Goal: Information Seeking & Learning: Learn about a topic

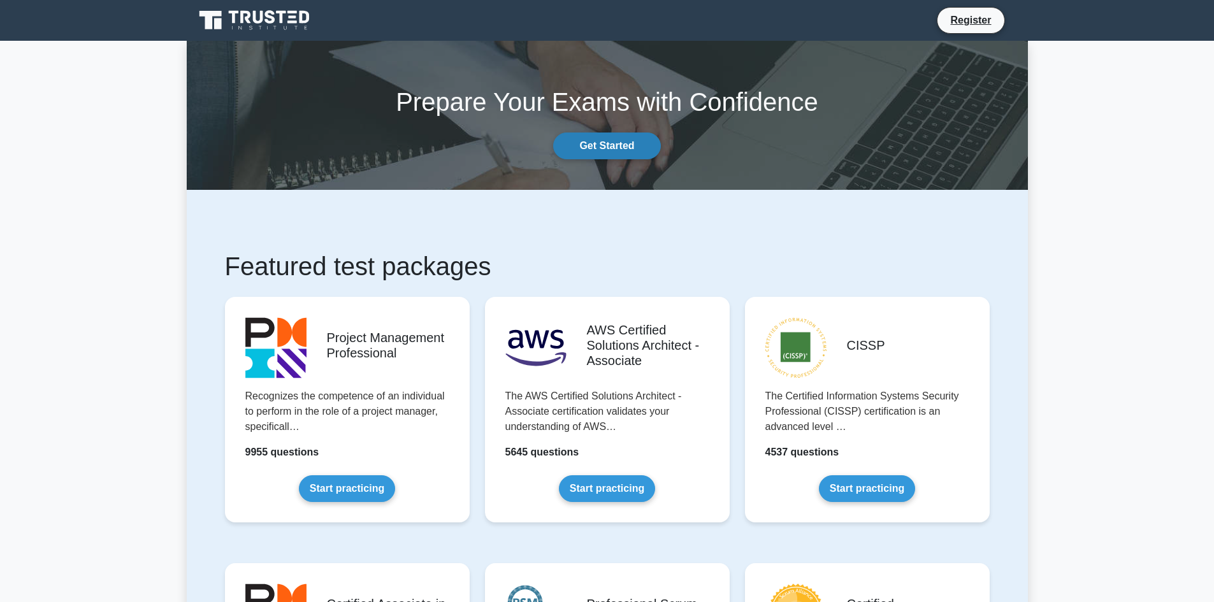
click at [588, 146] on link "Get Started" at bounding box center [606, 146] width 107 height 27
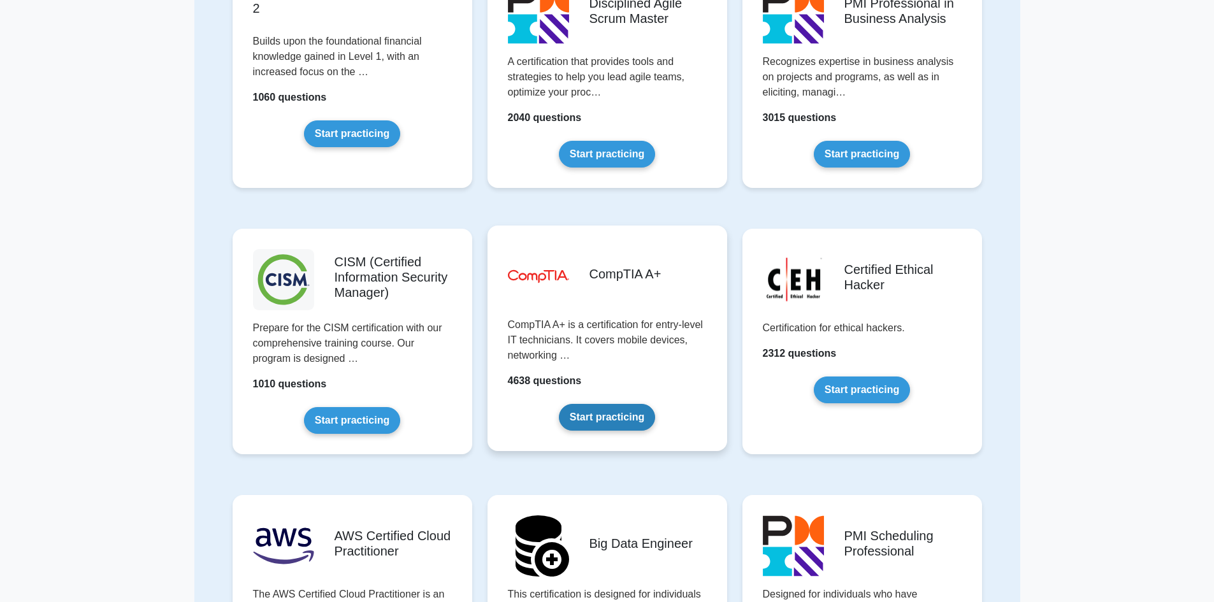
scroll to position [1593, 0]
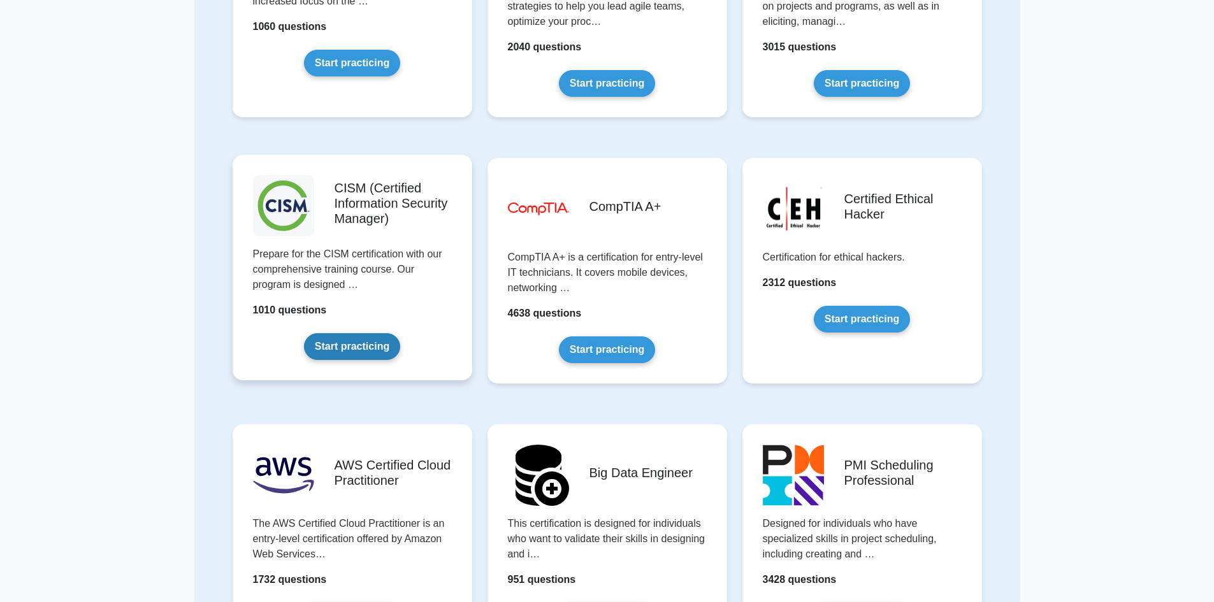
click at [353, 342] on link "Start practicing" at bounding box center [352, 346] width 96 height 27
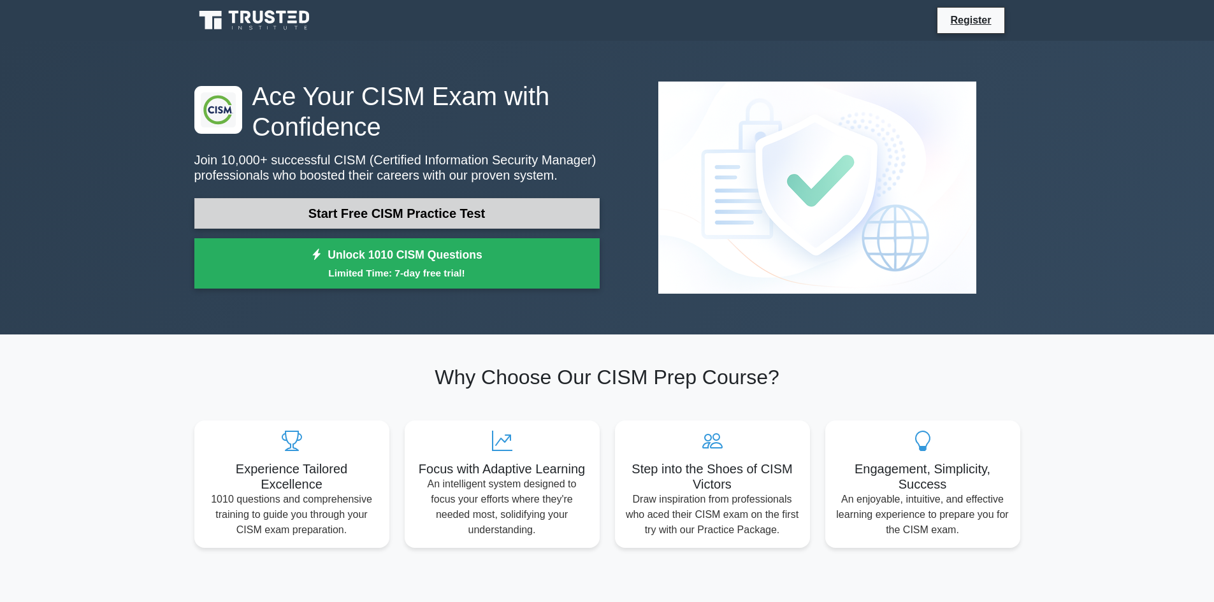
click at [353, 213] on link "Start Free CISM Practice Test" at bounding box center [396, 213] width 405 height 31
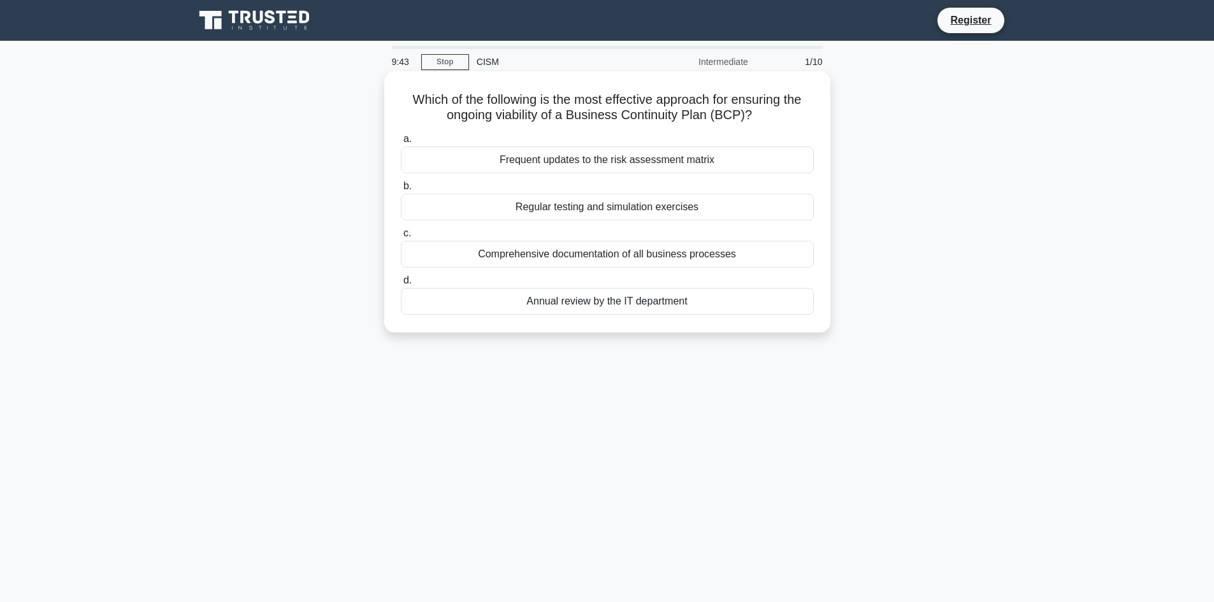
click at [538, 206] on div "Regular testing and simulation exercises" at bounding box center [607, 207] width 413 height 27
click at [401, 191] on input "b. Regular testing and simulation exercises" at bounding box center [401, 186] width 0 height 8
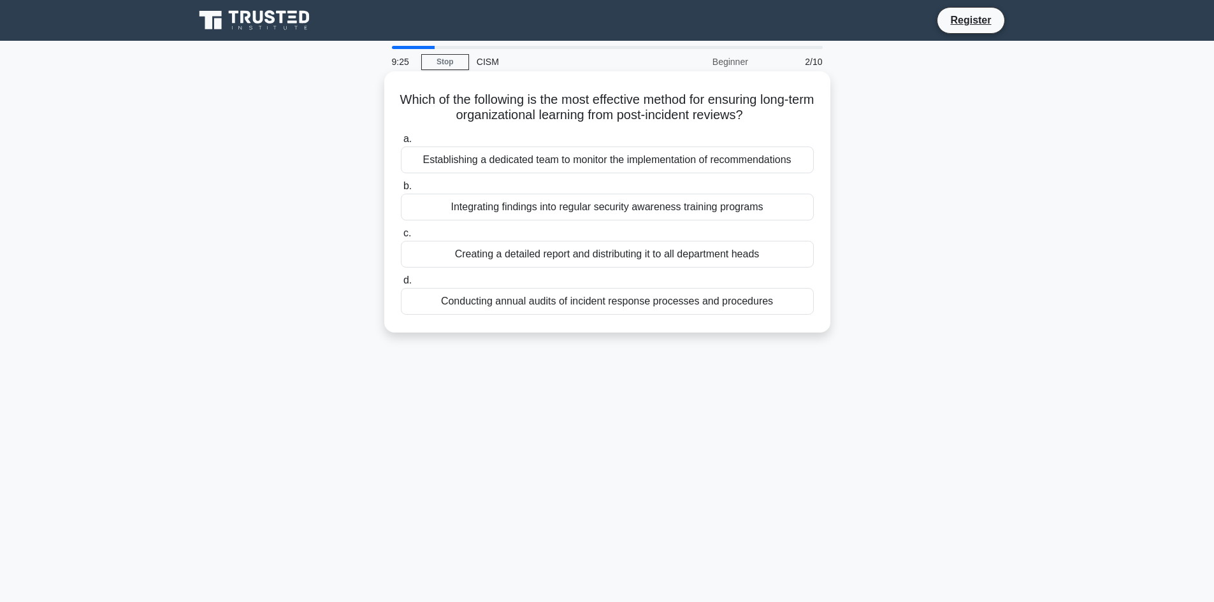
click at [493, 205] on div "Integrating findings into regular security awareness training programs" at bounding box center [607, 207] width 413 height 27
click at [401, 191] on input "b. Integrating findings into regular security awareness training programs" at bounding box center [401, 186] width 0 height 8
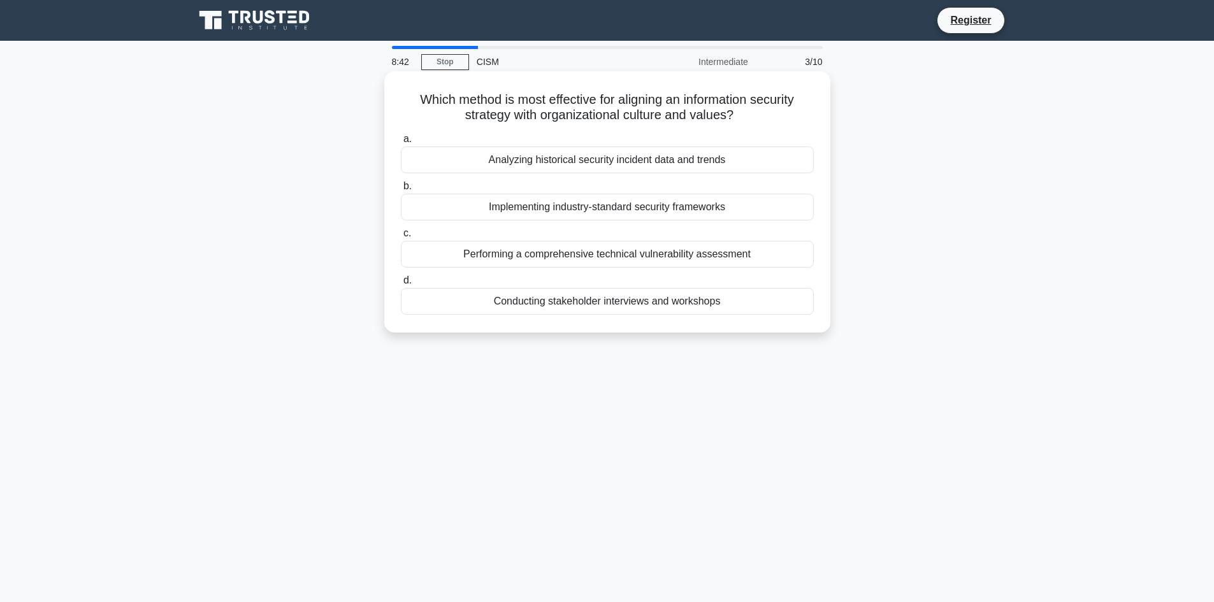
click at [514, 305] on div "Conducting stakeholder interviews and workshops" at bounding box center [607, 301] width 413 height 27
click at [401, 285] on input "d. Conducting stakeholder interviews and workshops" at bounding box center [401, 281] width 0 height 8
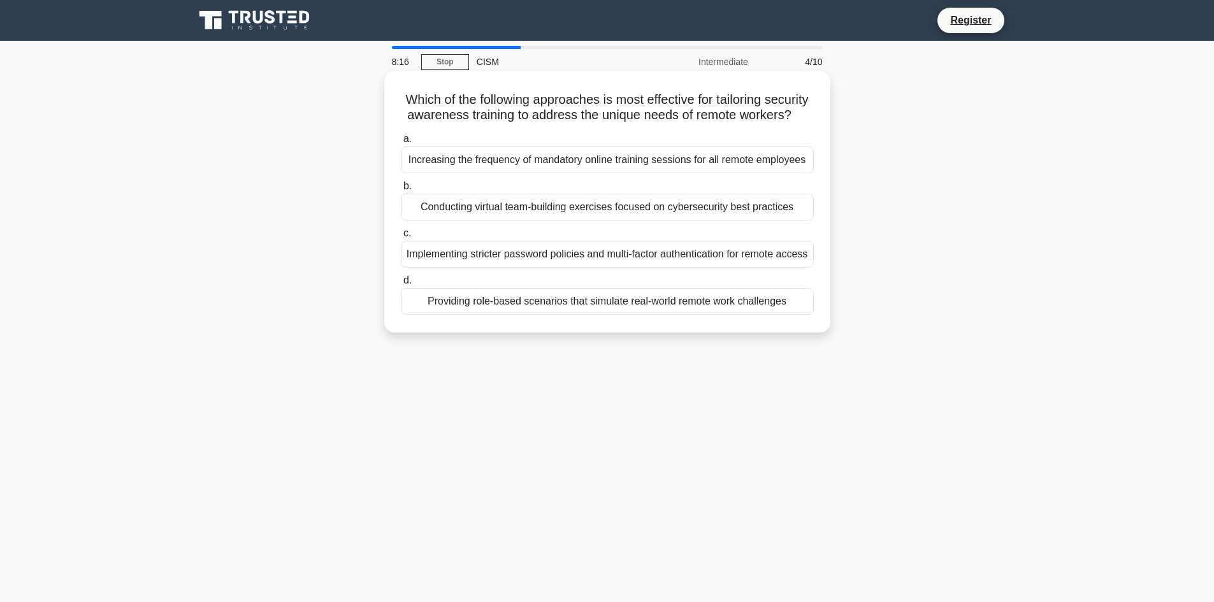
click at [518, 315] on div "Providing role-based scenarios that simulate real-world remote work challenges" at bounding box center [607, 301] width 413 height 27
click at [401, 285] on input "d. Providing role-based scenarios that simulate real-world remote work challeng…" at bounding box center [401, 281] width 0 height 8
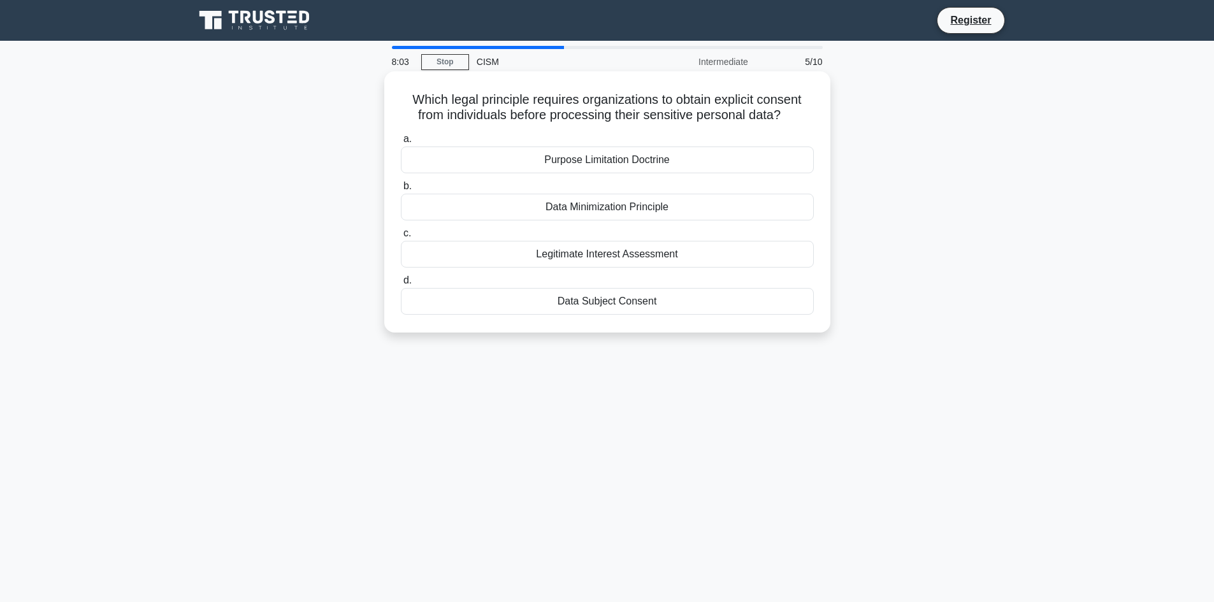
click at [545, 256] on div "Legitimate Interest Assessment" at bounding box center [607, 254] width 413 height 27
click at [401, 238] on input "c. Legitimate Interest Assessment" at bounding box center [401, 233] width 0 height 8
click at [587, 300] on div "File integrity monitoring" at bounding box center [607, 301] width 413 height 27
click at [401, 285] on input "d. File integrity monitoring" at bounding box center [401, 281] width 0 height 8
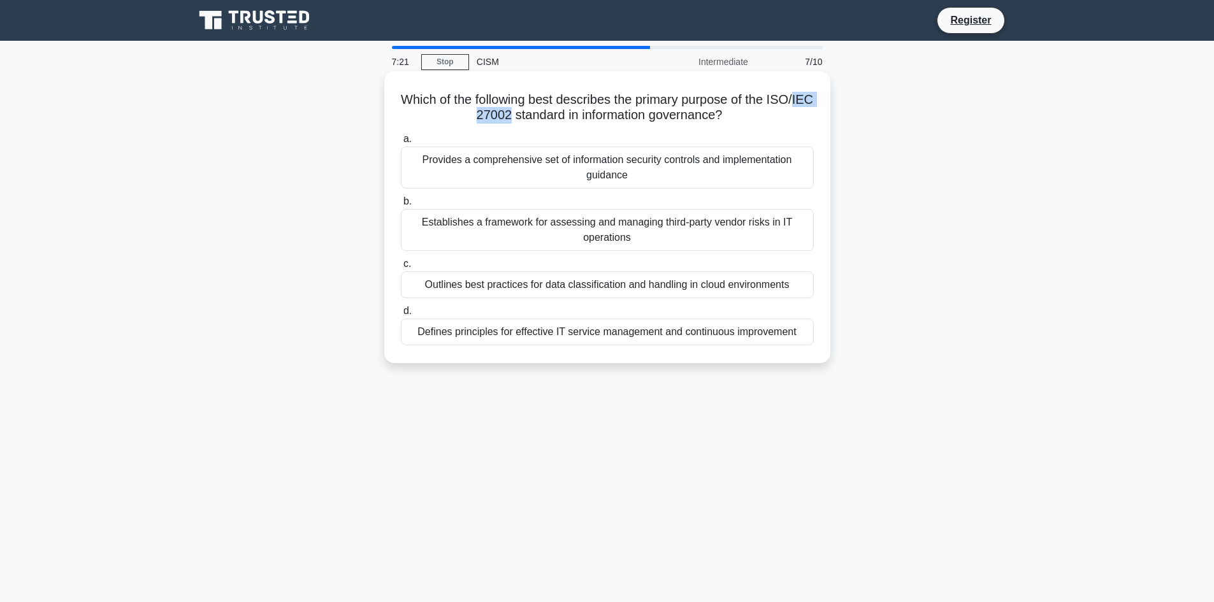
drag, startPoint x: 473, startPoint y: 115, endPoint x: 531, endPoint y: 115, distance: 58.0
click at [531, 115] on h5 "Which of the following best describes the primary purpose of the ISO/IEC 27002 …" at bounding box center [607, 108] width 415 height 32
drag, startPoint x: 528, startPoint y: 116, endPoint x: 441, endPoint y: 117, distance: 87.3
click at [441, 117] on h5 "Which of the following best describes the primary purpose of the ISO/IEC 27002 …" at bounding box center [607, 108] width 415 height 32
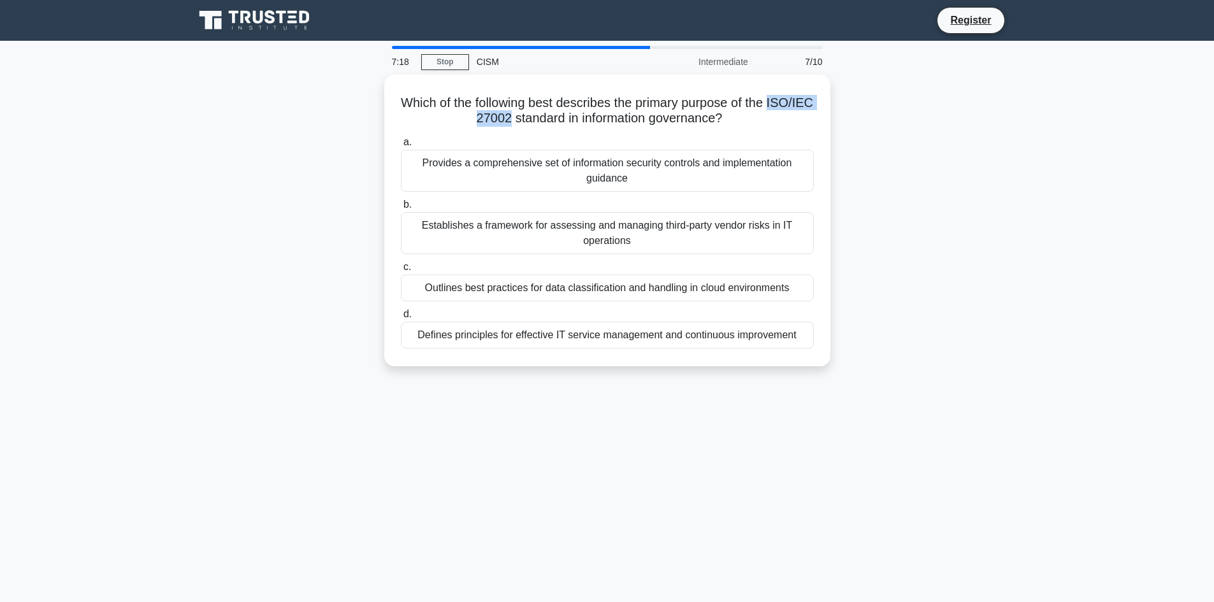
copy h5 "ISO/IEC 27002"
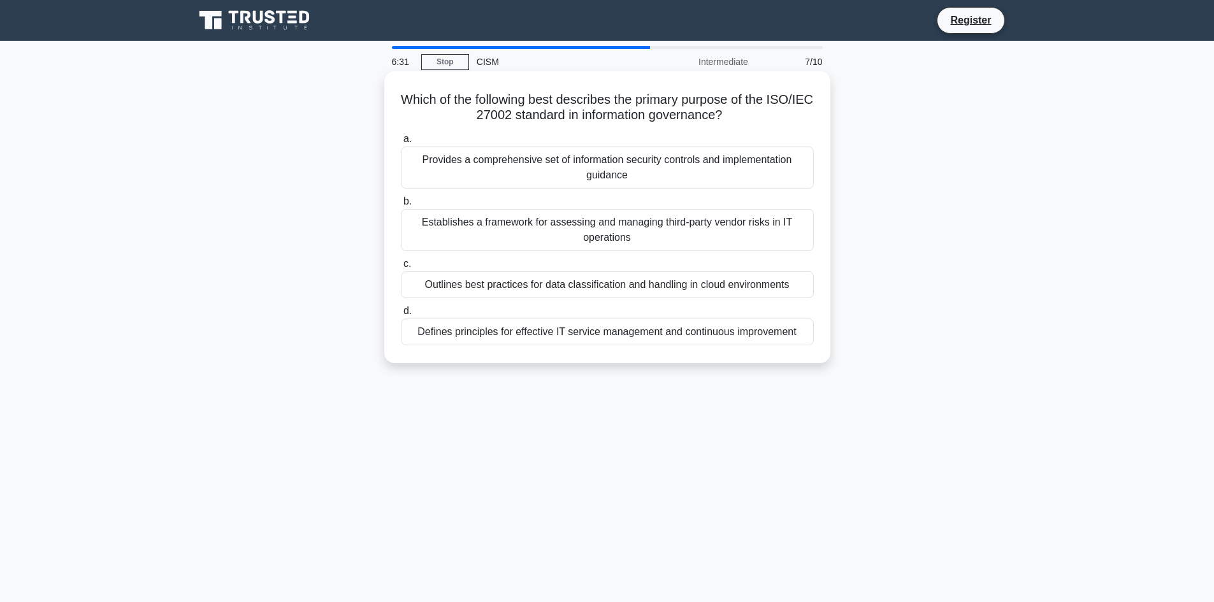
click at [622, 161] on div "Provides a comprehensive set of information security controls and implementatio…" at bounding box center [607, 168] width 413 height 42
click at [401, 143] on input "a. Provides a comprehensive set of information security controls and implementa…" at bounding box center [401, 139] width 0 height 8
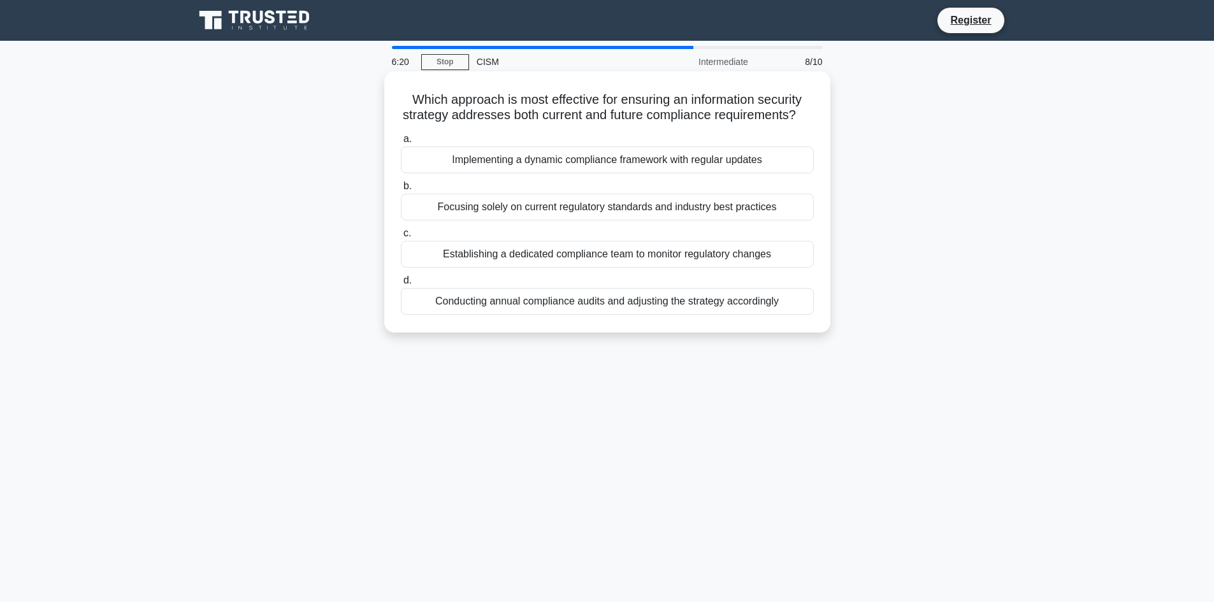
drag, startPoint x: 407, startPoint y: 101, endPoint x: 810, endPoint y: 124, distance: 404.0
click at [810, 124] on h5 "Which approach is most effective for ensuring an information security strategy …" at bounding box center [607, 108] width 415 height 32
copy h5 "Which approach is most effective for ensuring an information security strategy …"
click at [524, 173] on div "Implementing a dynamic compliance framework with regular updates" at bounding box center [607, 160] width 413 height 27
click at [401, 143] on input "a. Implementing a dynamic compliance framework with regular updates" at bounding box center [401, 139] width 0 height 8
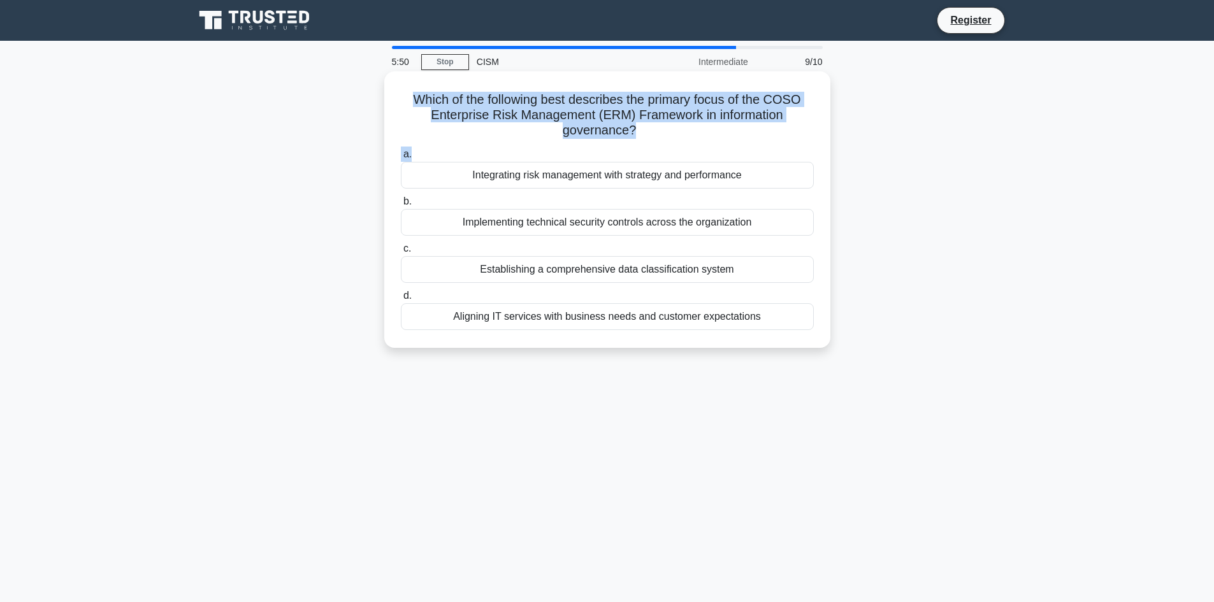
drag, startPoint x: 407, startPoint y: 99, endPoint x: 650, endPoint y: 142, distance: 246.6
click at [650, 142] on div "Which of the following best describes the primary focus of the COSO Enterprise …" at bounding box center [607, 209] width 436 height 266
copy div "Which of the following best describes the primary focus of the COSO Enterprise …"
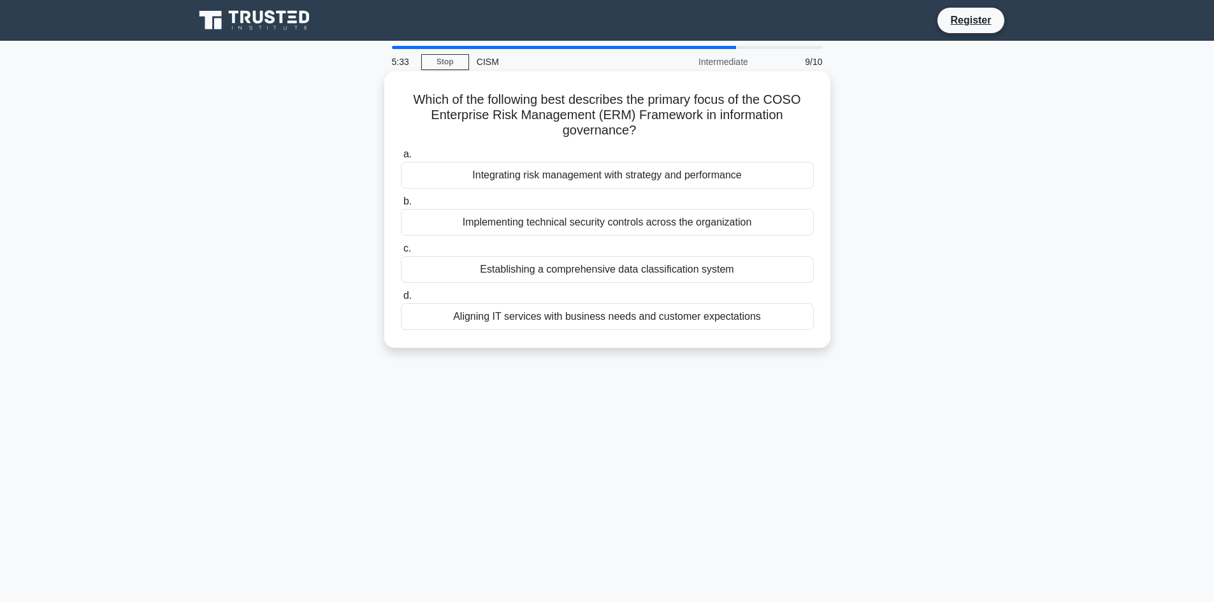
click at [522, 177] on div "Integrating risk management with strategy and performance" at bounding box center [607, 175] width 413 height 27
click at [401, 159] on input "a. Integrating risk management with strategy and performance" at bounding box center [401, 154] width 0 height 8
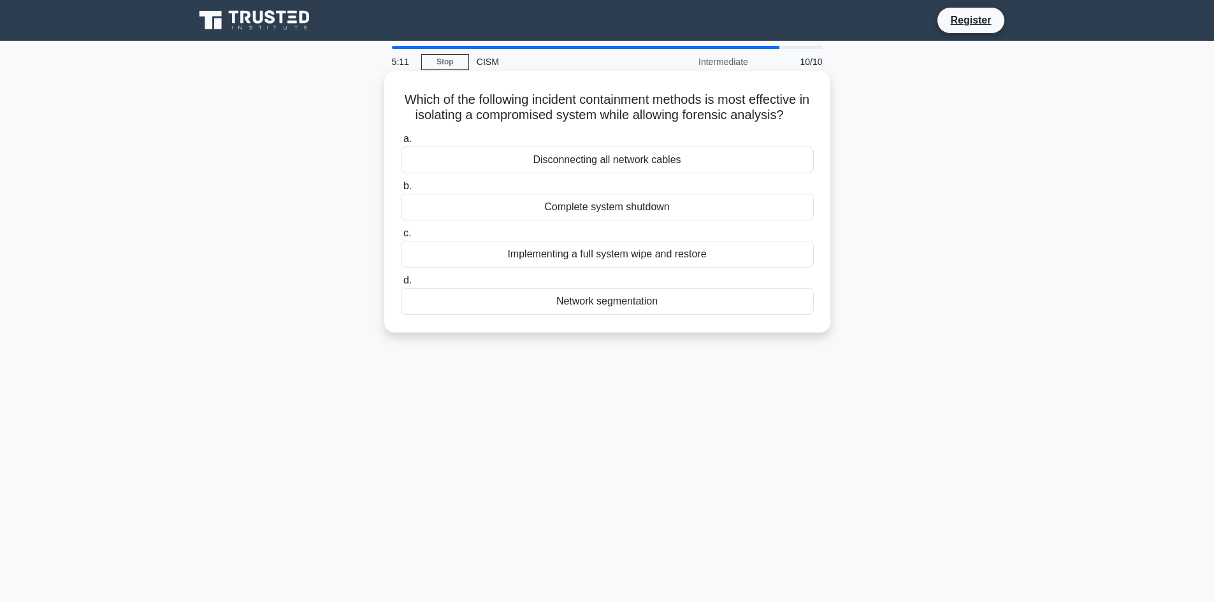
click at [575, 159] on div "Disconnecting all network cables" at bounding box center [607, 160] width 413 height 27
click at [401, 143] on input "a. Disconnecting all network cables" at bounding box center [401, 139] width 0 height 8
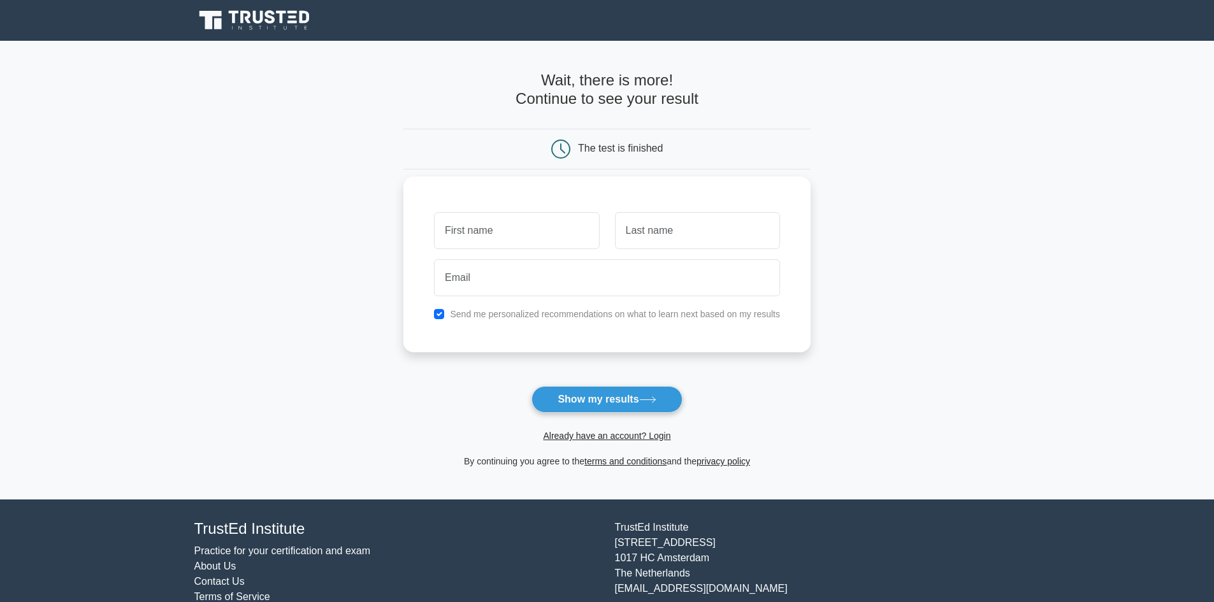
click at [515, 232] on input "text" at bounding box center [516, 230] width 165 height 37
type input "catia"
click at [678, 241] on input "text" at bounding box center [697, 230] width 165 height 37
type input "buzzi"
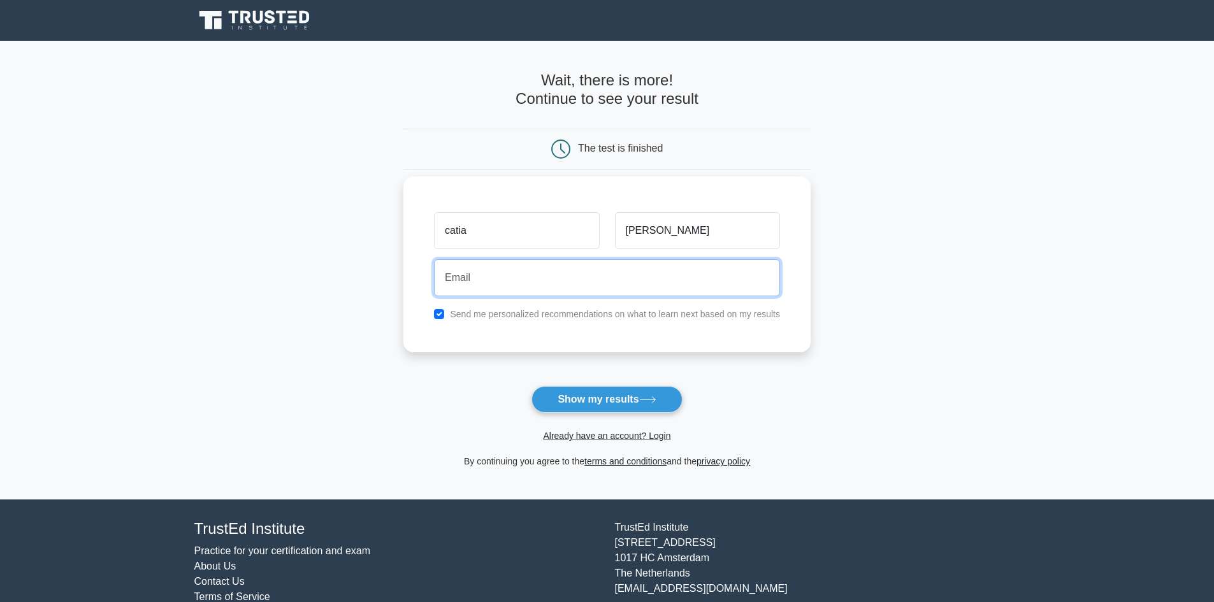
click at [510, 287] on input "email" at bounding box center [607, 277] width 346 height 37
type input "catia.buzzi@fastweb.it"
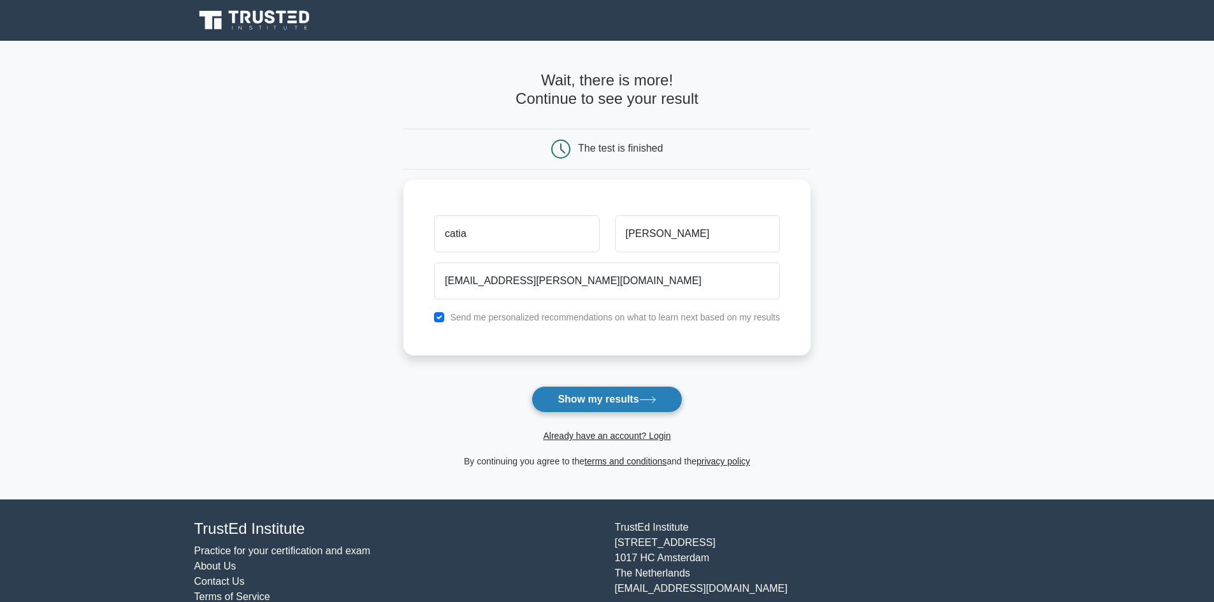
click at [561, 397] on button "Show my results" at bounding box center [606, 399] width 150 height 27
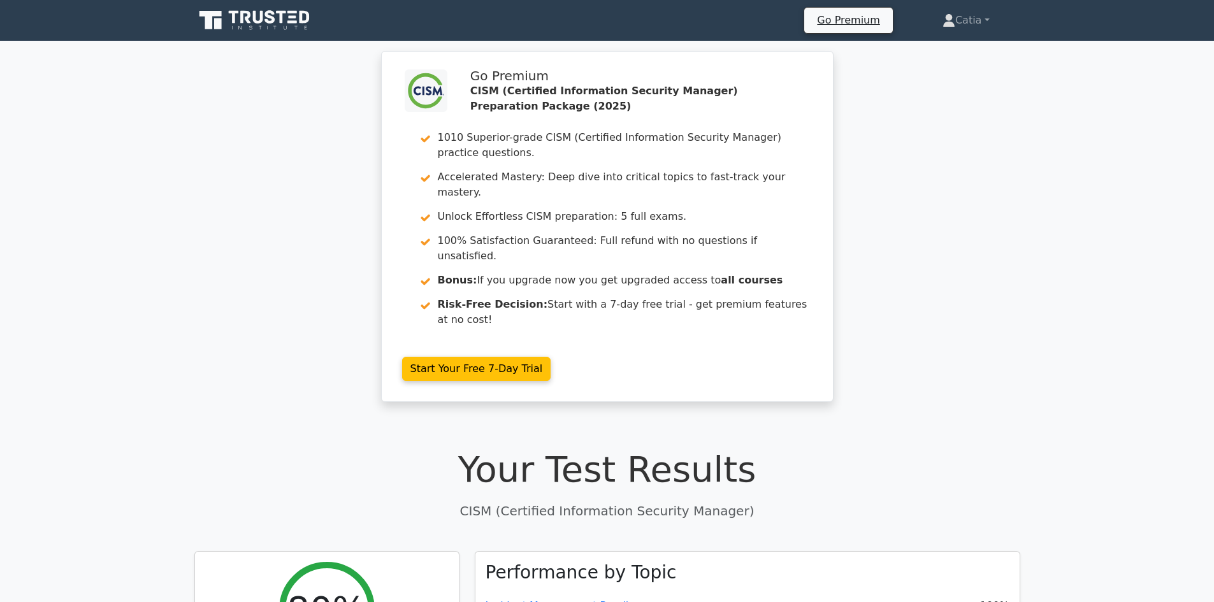
click at [327, 270] on div ".clsa-1{fill:#f6f7f8;}.clsa-2{fill:#6bb345;}.clsa-3{fill:#1d2e5c;} Go Premium C…" at bounding box center [607, 234] width 1214 height 366
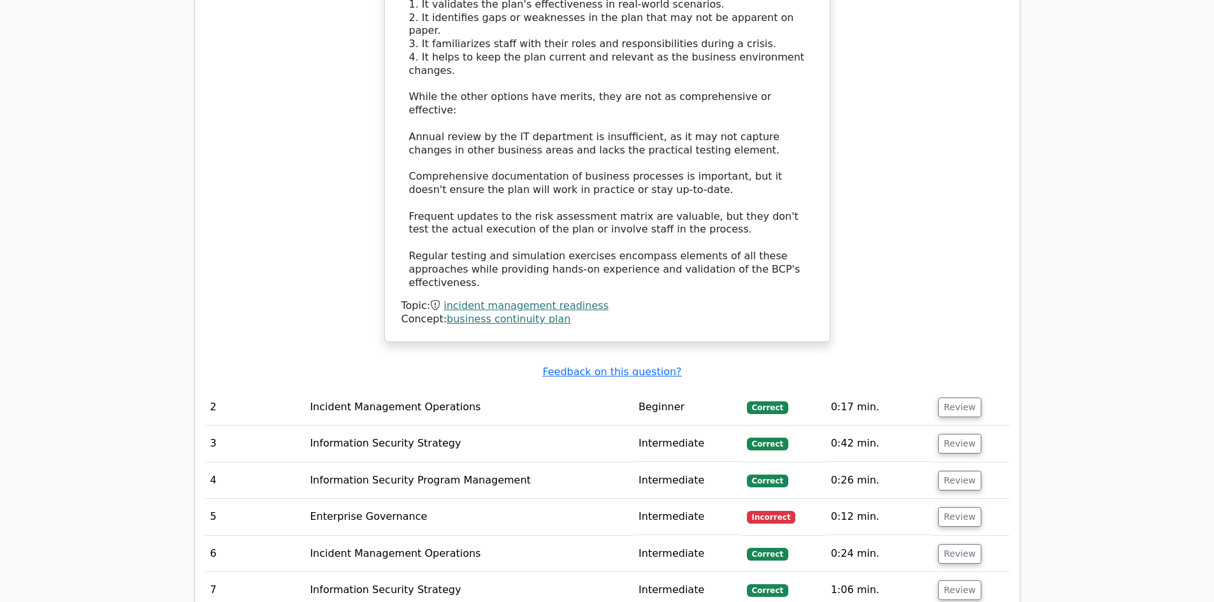
scroll to position [1465, 0]
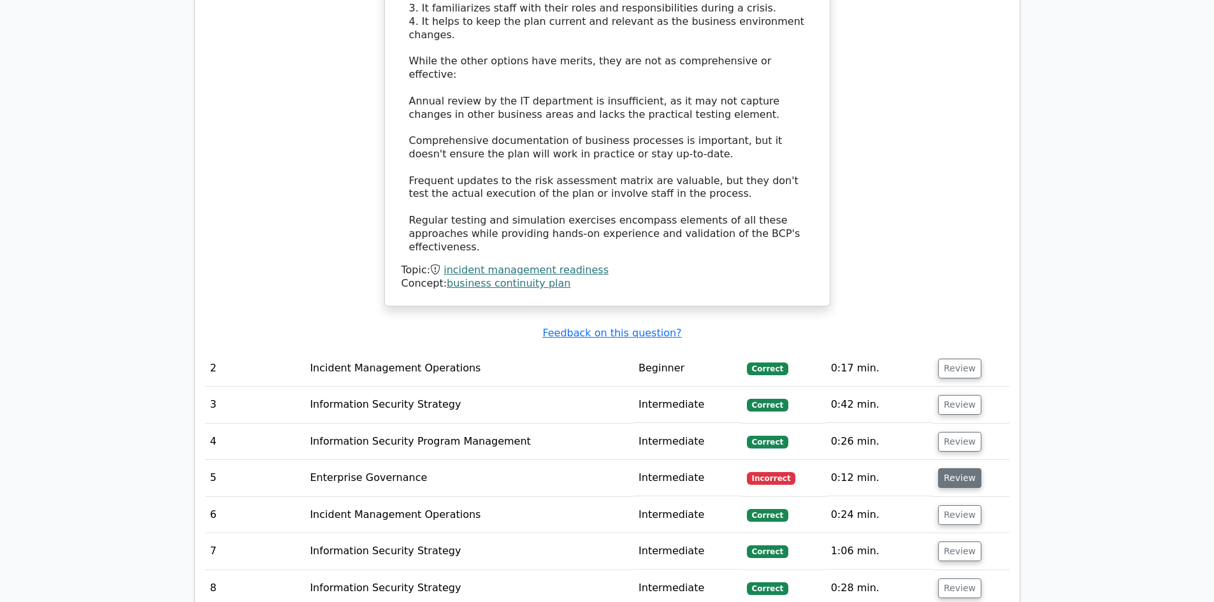
click at [952, 468] on button "Review" at bounding box center [959, 478] width 43 height 20
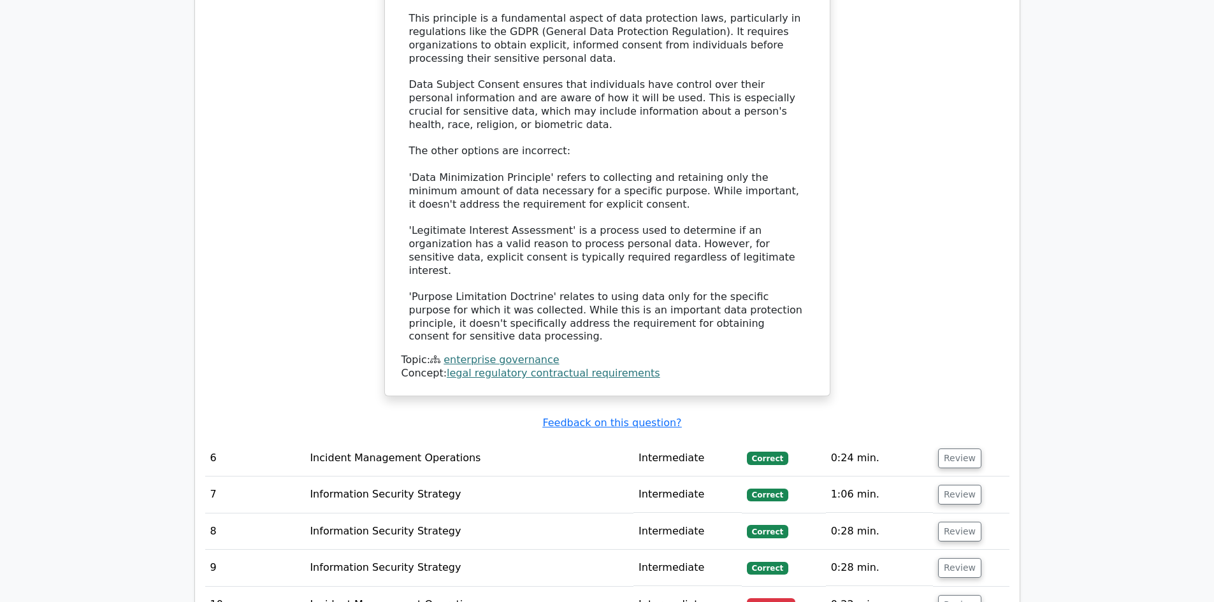
scroll to position [2294, 0]
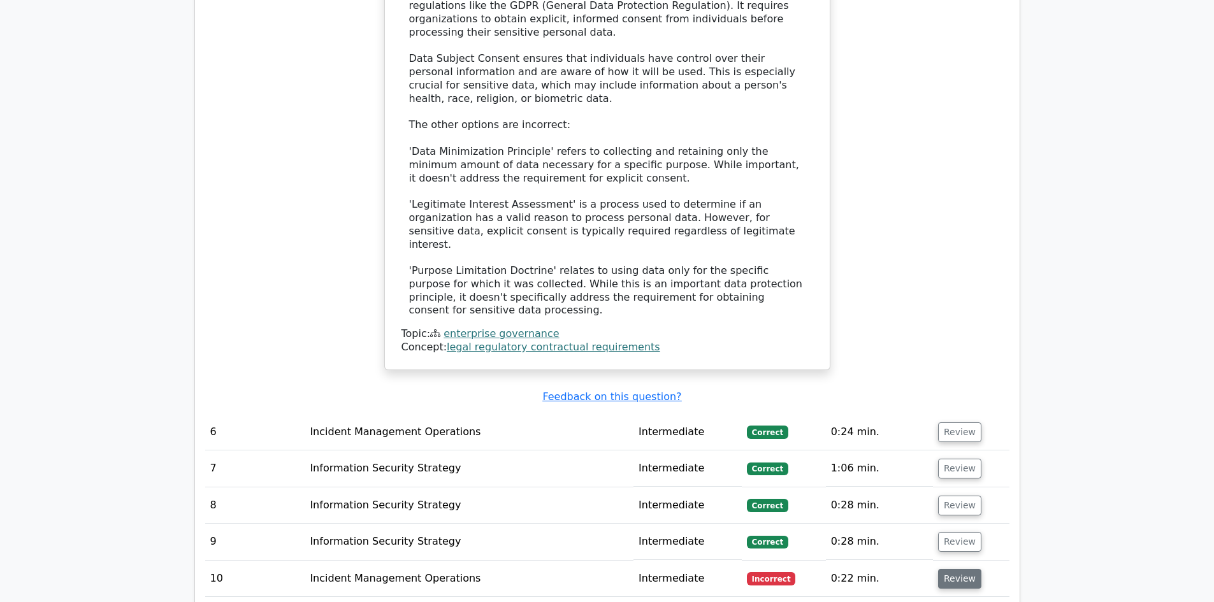
click at [952, 569] on button "Review" at bounding box center [959, 579] width 43 height 20
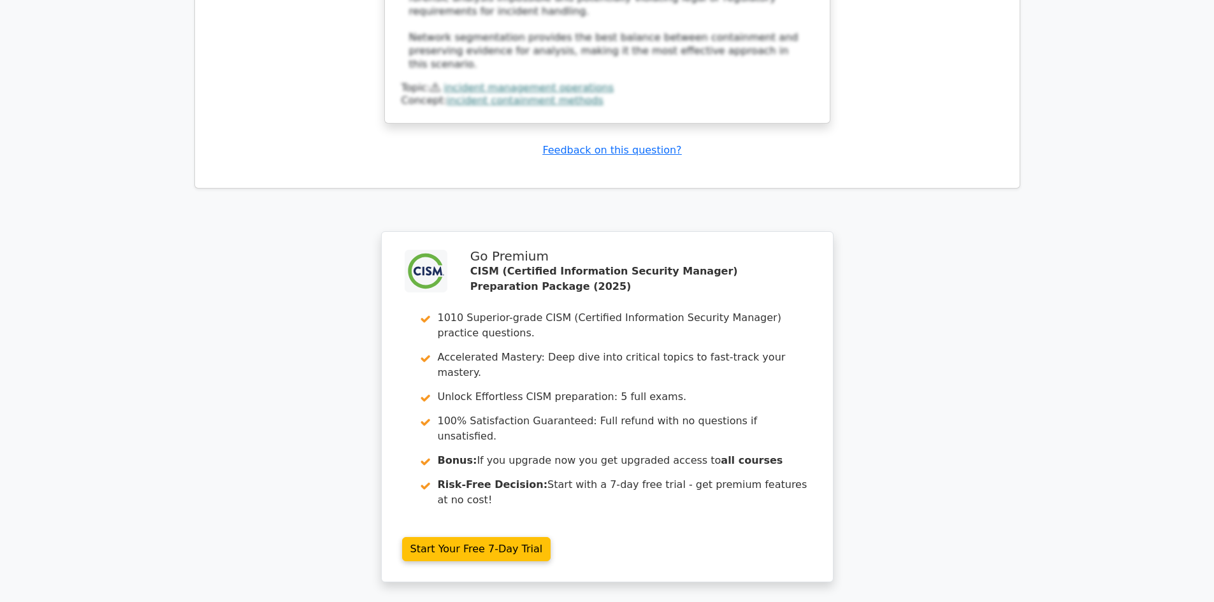
scroll to position [3473, 0]
